Goal: Task Accomplishment & Management: Manage account settings

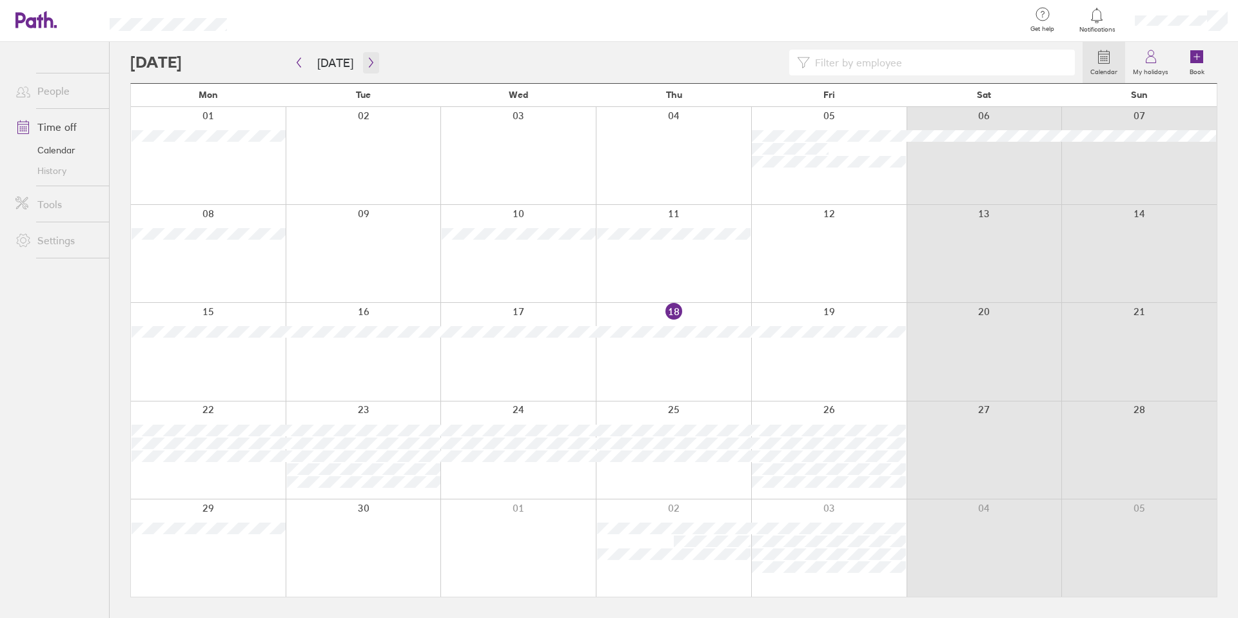
click at [366, 66] on icon "button" at bounding box center [371, 62] width 10 height 10
click at [368, 67] on icon "button" at bounding box center [371, 62] width 10 height 10
click at [373, 61] on button "button" at bounding box center [371, 62] width 16 height 21
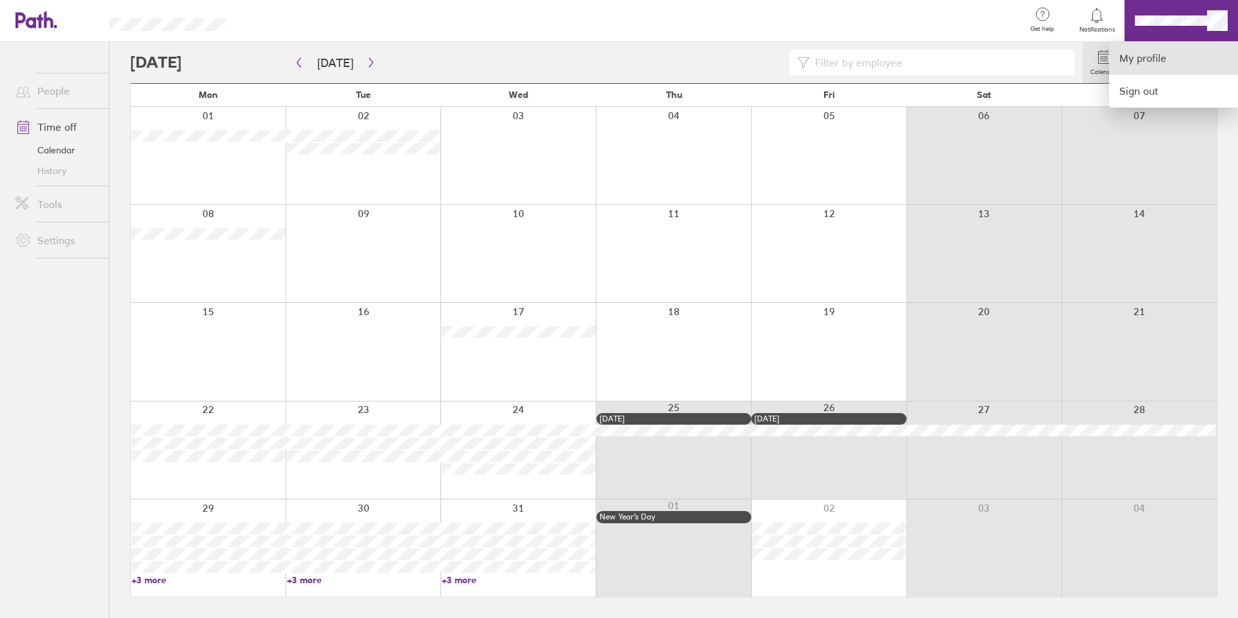
click at [620, 64] on link "My profile" at bounding box center [1173, 58] width 129 height 33
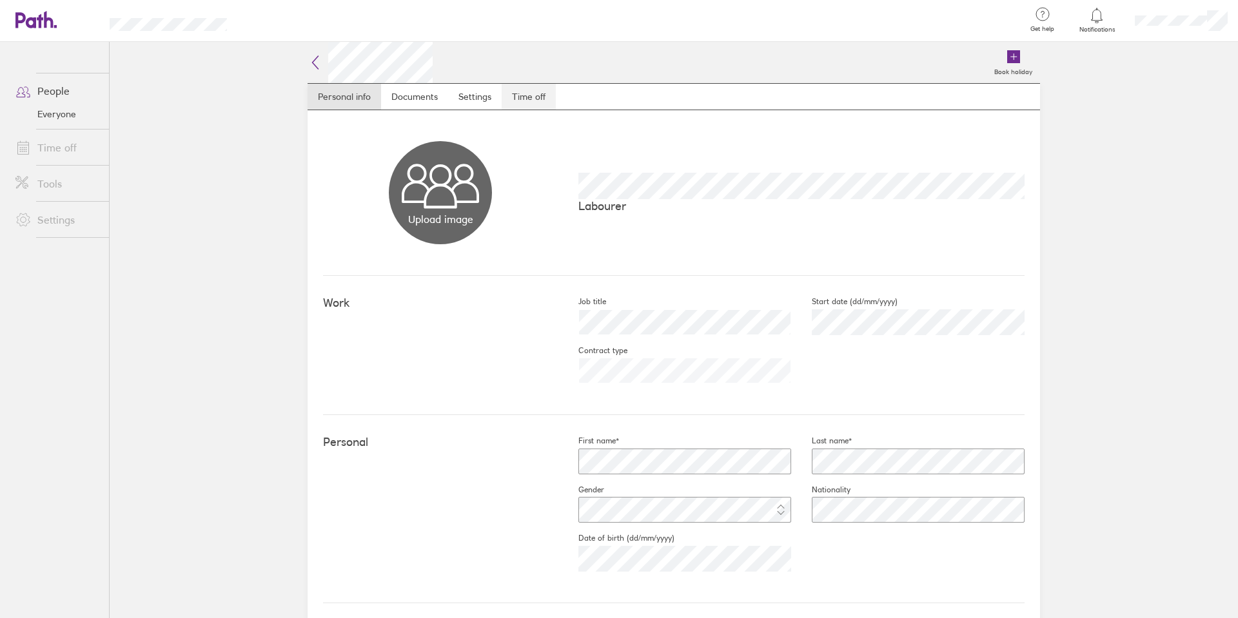
click at [535, 91] on link "Time off" at bounding box center [529, 97] width 54 height 26
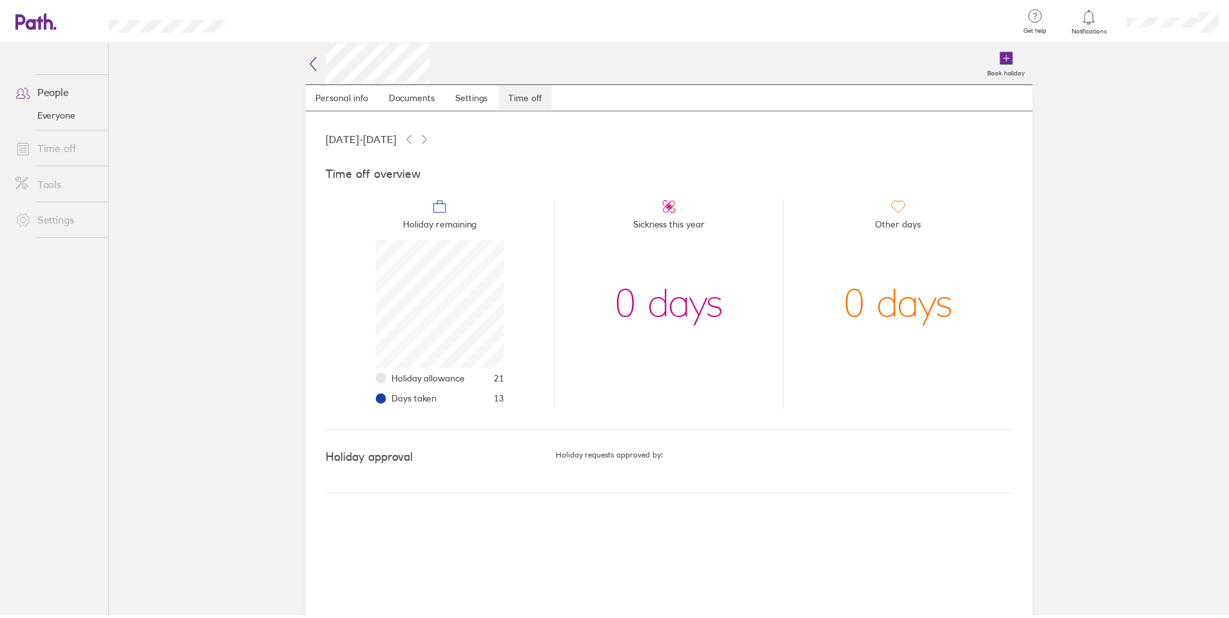
scroll to position [129, 129]
click at [316, 58] on icon at bounding box center [316, 62] width 6 height 13
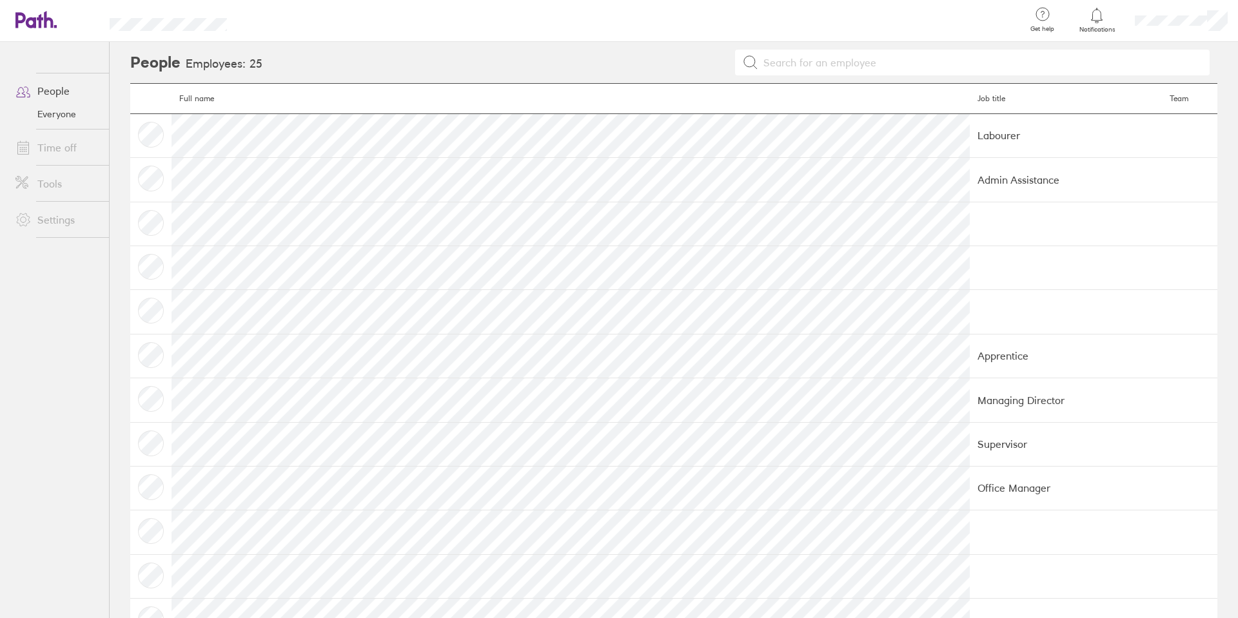
click at [39, 157] on link "Time off" at bounding box center [57, 148] width 104 height 26
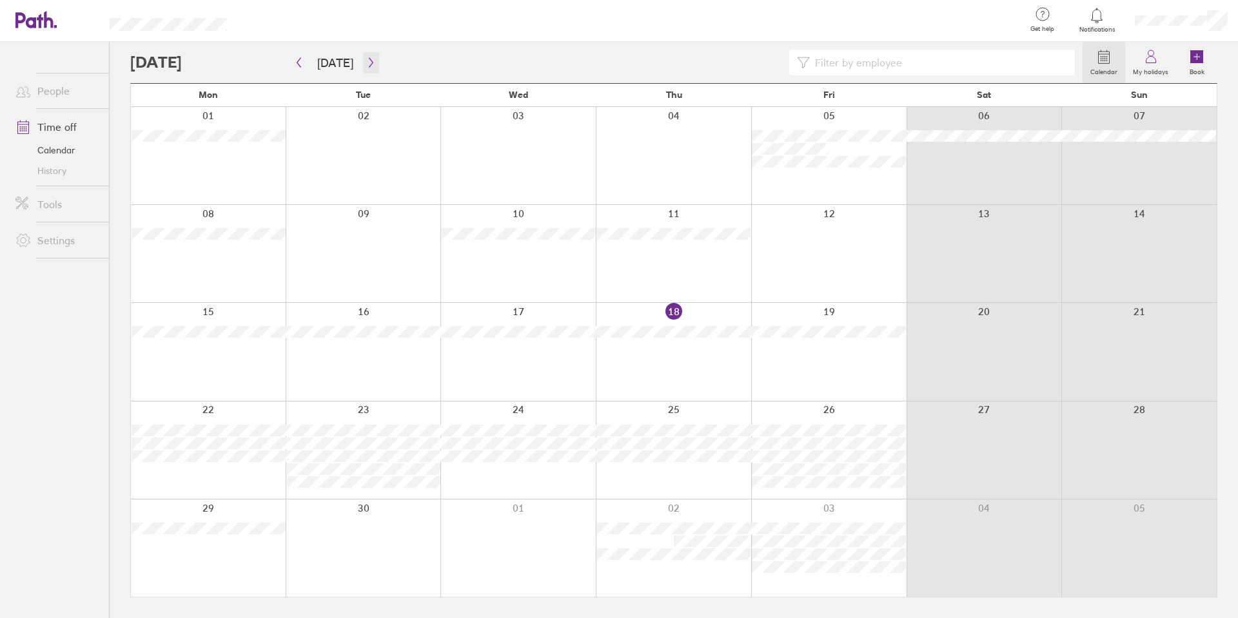
click at [366, 66] on icon "button" at bounding box center [371, 62] width 10 height 10
click at [368, 67] on icon "button" at bounding box center [371, 62] width 10 height 10
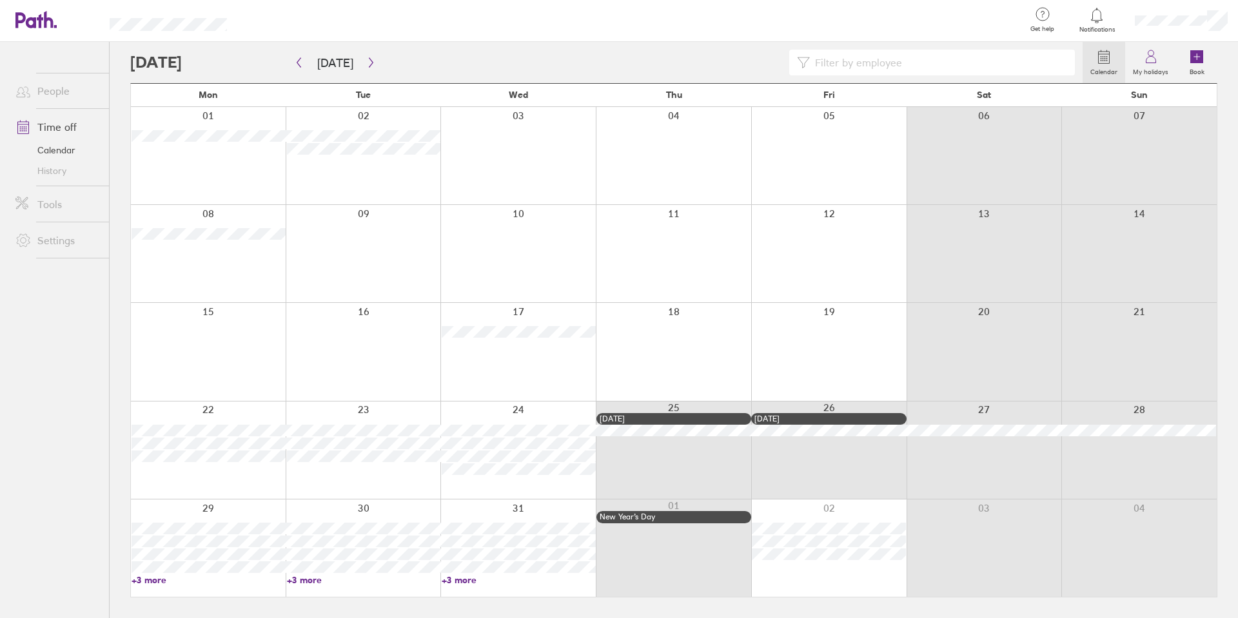
click at [142, 584] on link "+3 more" at bounding box center [209, 580] width 154 height 12
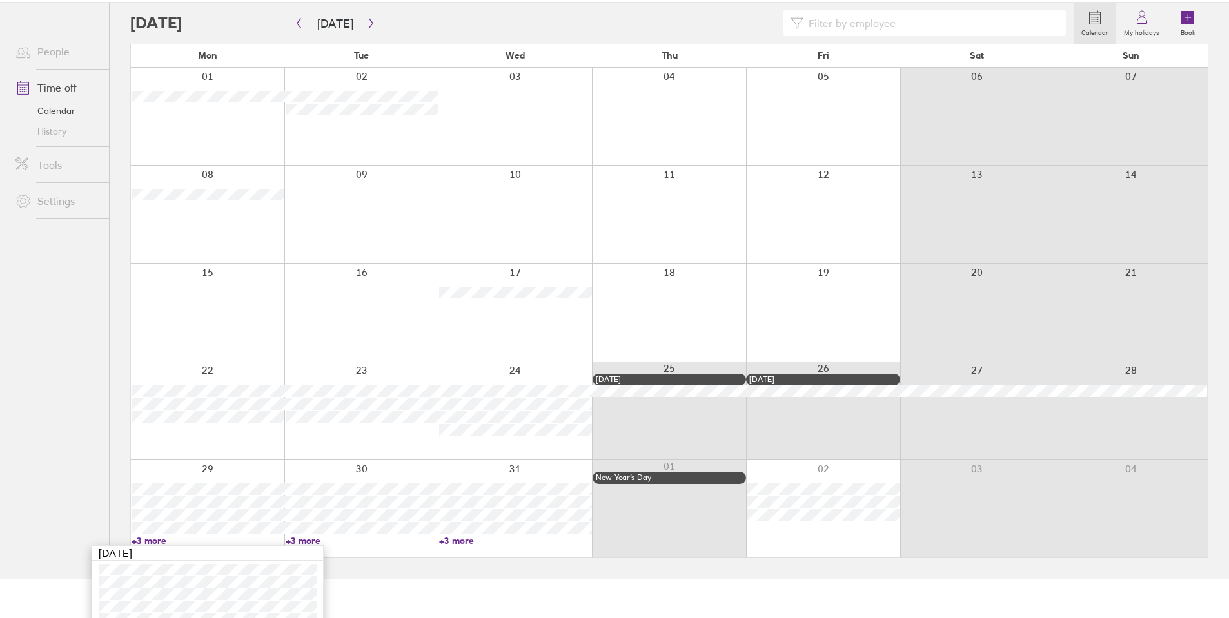
scroll to position [77, 0]
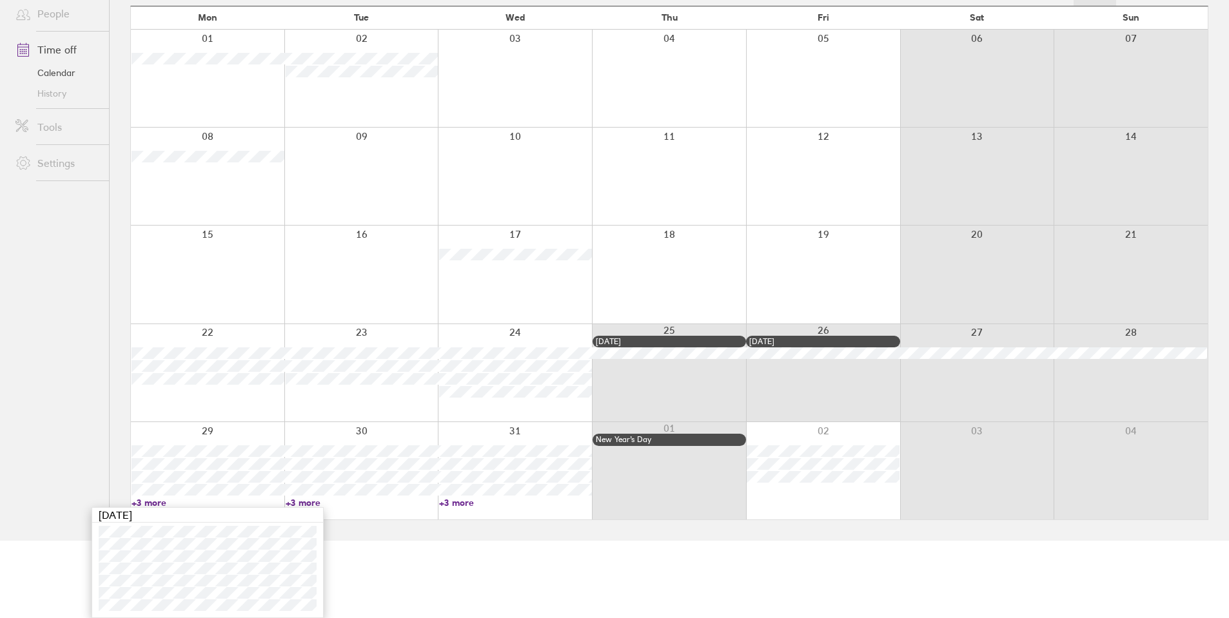
click at [101, 455] on ul "People Time off Calendar History Tools Settings" at bounding box center [54, 232] width 109 height 534
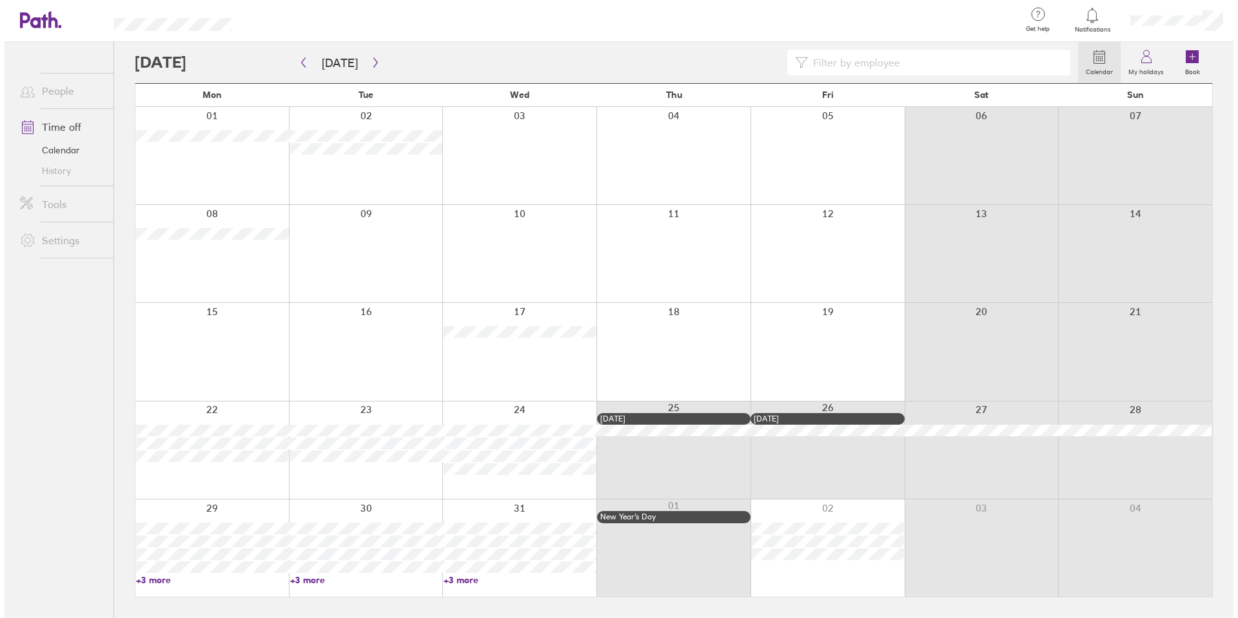
scroll to position [0, 0]
click at [620, 60] on link "Book" at bounding box center [1196, 62] width 41 height 41
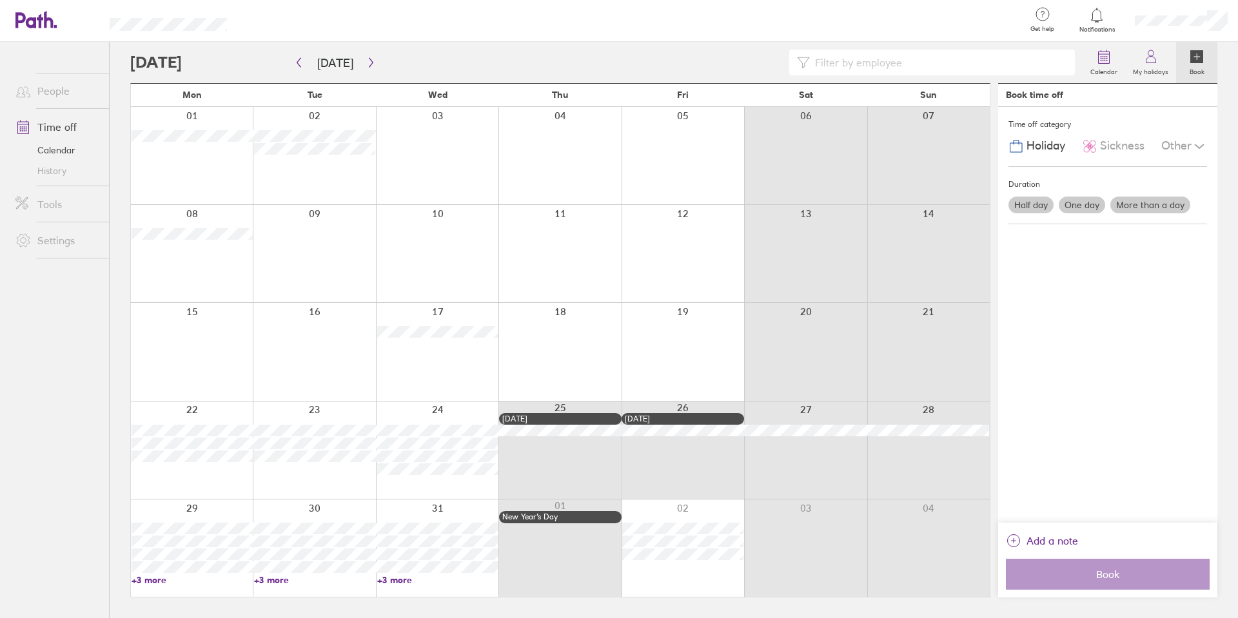
click at [620, 203] on label "More than a day" at bounding box center [1150, 205] width 80 height 17
click at [0, 0] on input "More than a day" at bounding box center [0, 0] width 0 height 0
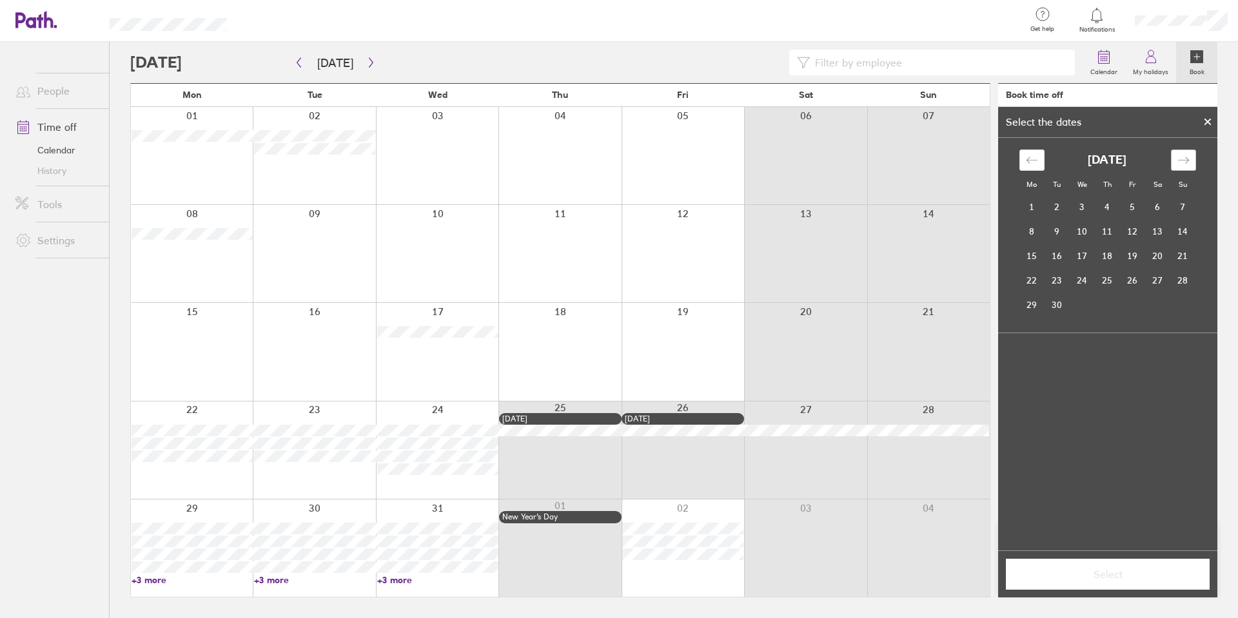
click at [620, 162] on icon "Move forward to switch to the next month." at bounding box center [1183, 160] width 12 height 12
click at [620, 301] on td "29" at bounding box center [1031, 305] width 25 height 25
click at [620, 300] on td "31" at bounding box center [1082, 305] width 25 height 25
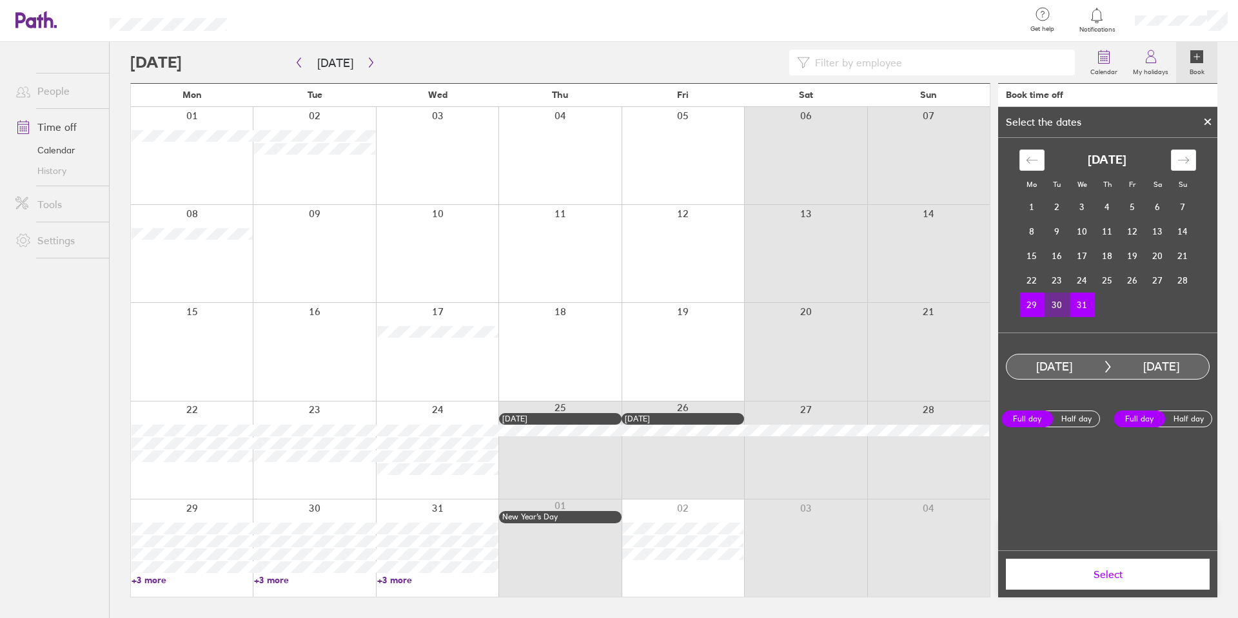
click at [620, 576] on span "Select" at bounding box center [1108, 575] width 186 height 12
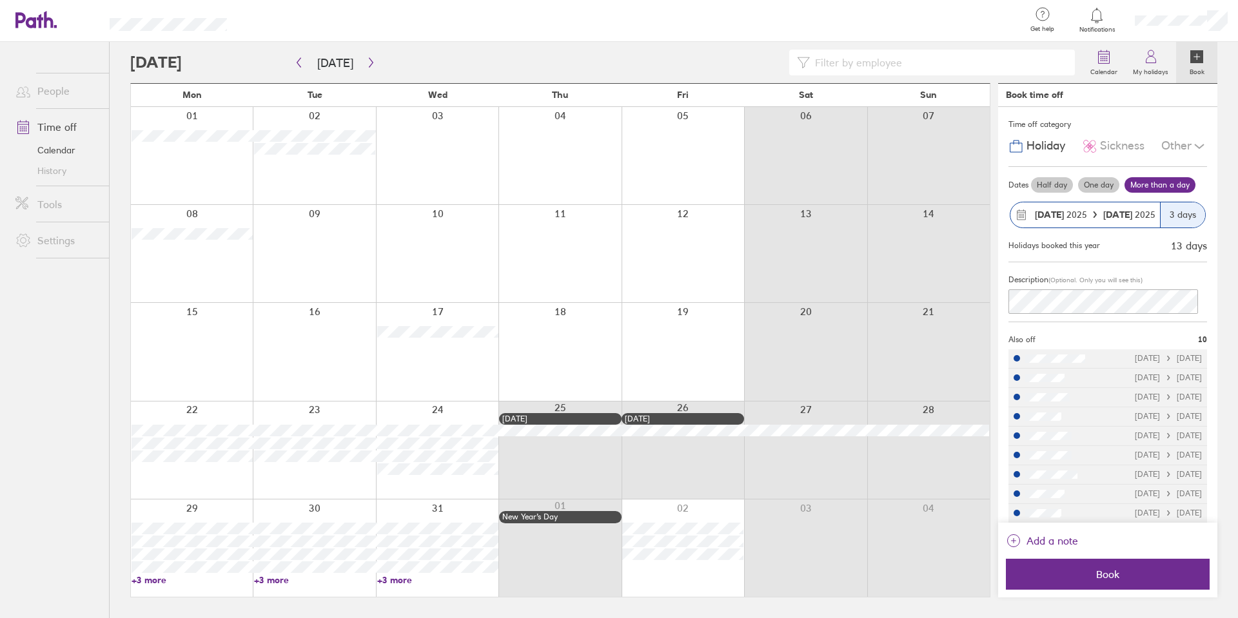
click at [620, 576] on span "Book" at bounding box center [1108, 575] width 186 height 12
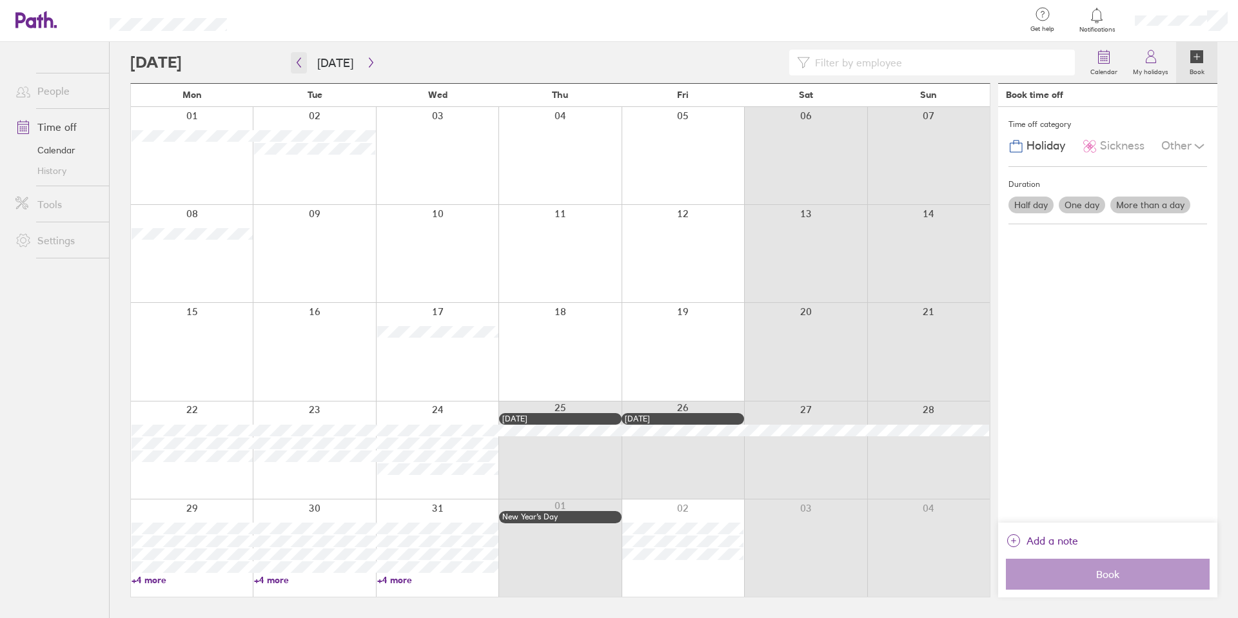
click at [304, 59] on button "button" at bounding box center [299, 62] width 16 height 21
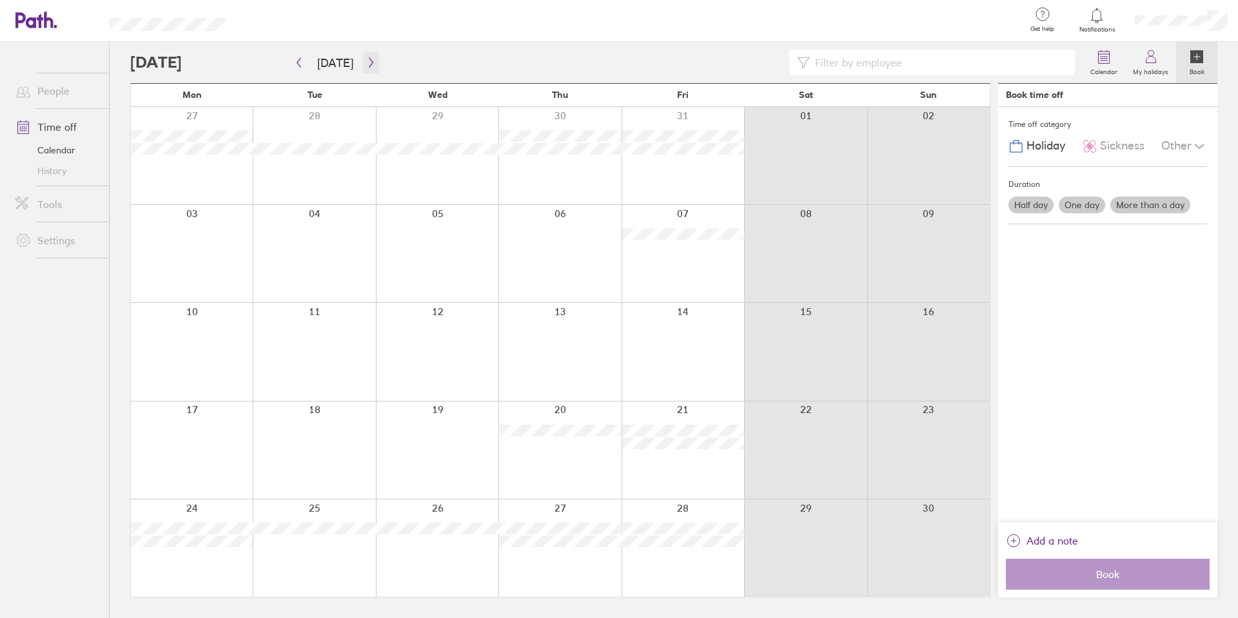
click at [371, 64] on icon "button" at bounding box center [371, 62] width 10 height 10
